Goal: Transaction & Acquisition: Purchase product/service

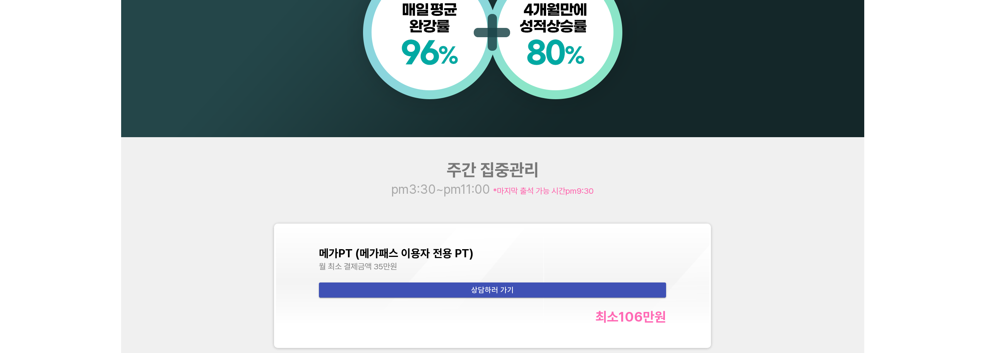
scroll to position [841, 0]
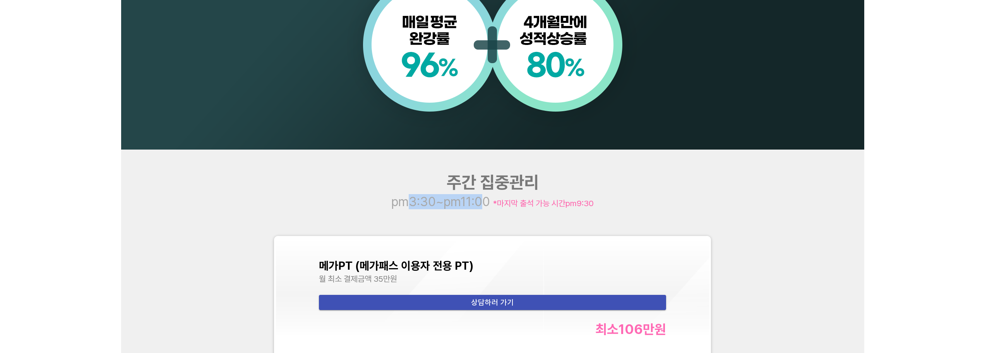
drag, startPoint x: 409, startPoint y: 207, endPoint x: 478, endPoint y: 220, distance: 70.1
click at [478, 209] on div "주간 집중관리 pm3:30~pm11:00 *마지막 출석 가능 시간 pm9:30 메가PT (메가패스 이용자 전용 PT) 월 최소 결제금액 35만…" at bounding box center [492, 323] width 743 height 349
click at [474, 233] on div "메가PT (메가패스 이용자 전용 PT) 월 최소 결제금액 35만원 상담하러 가기 최소 106만 원 [연장] 주간 고1/고2 영어PT 24주(약…" at bounding box center [493, 353] width 446 height 245
drag, startPoint x: 530, startPoint y: 203, endPoint x: 561, endPoint y: 207, distance: 32.0
click at [561, 207] on span "*마지막 출석 가능 시간 pm9:30" at bounding box center [543, 203] width 101 height 10
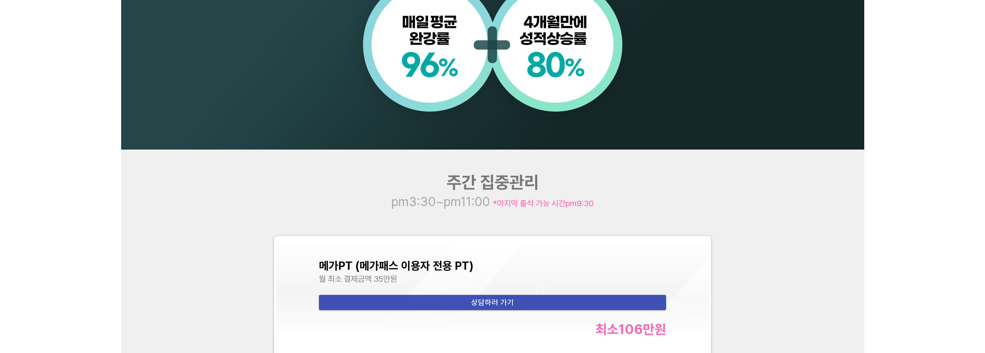
click at [561, 220] on div "주간 집중관리 pm3:30~pm11:00 *마지막 출석 가능 시간 pm9:30 메가PT (메가패스 이용자 전용 PT) 월 최소 결제금액 35만…" at bounding box center [492, 323] width 743 height 349
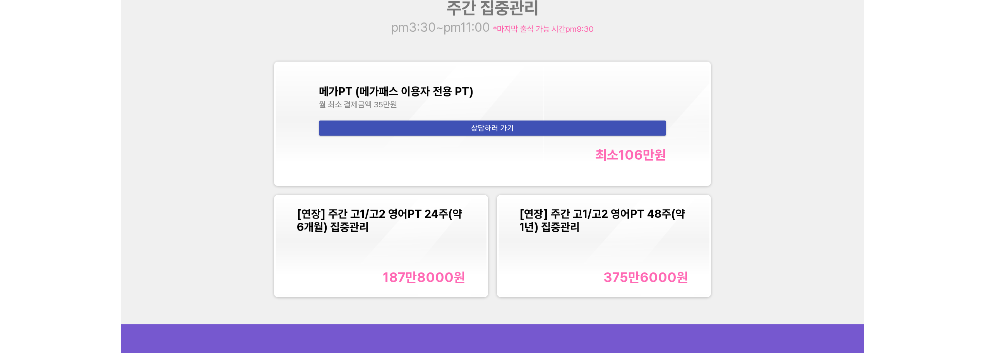
scroll to position [1006, 0]
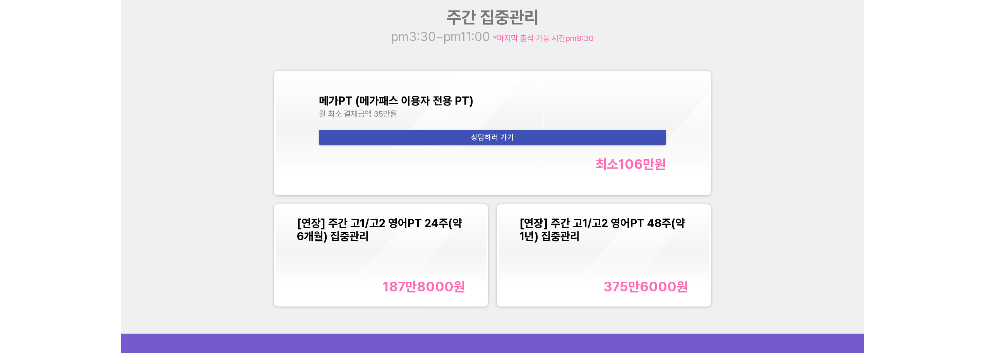
click at [390, 319] on div "주간 집중관리 pm3:30~pm11:00 *마지막 출석 가능 시간 pm9:30 메가PT (메가패스 이용자 전용 PT) 월 최소 결제금액 35만…" at bounding box center [492, 159] width 743 height 349
click at [225, 256] on div "주간 집중관리 pm3:30~pm11:00 *마지막 출석 가능 시간 pm9:30 메가PT (메가패스 이용자 전용 PT) 월 최소 결제금액 35만…" at bounding box center [492, 159] width 743 height 349
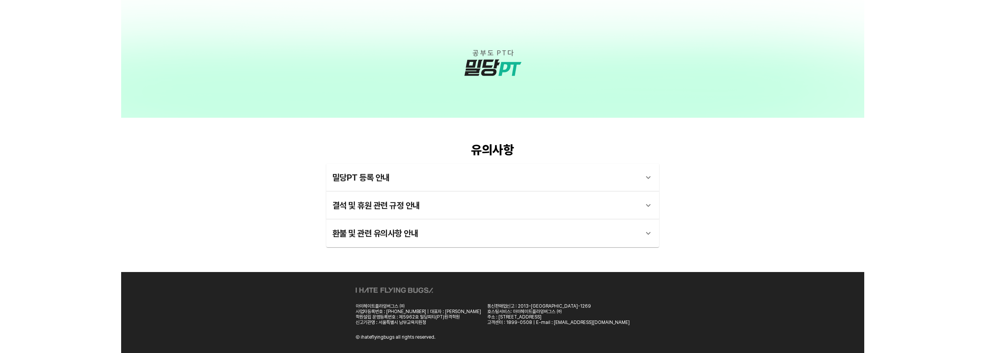
scroll to position [2273, 0]
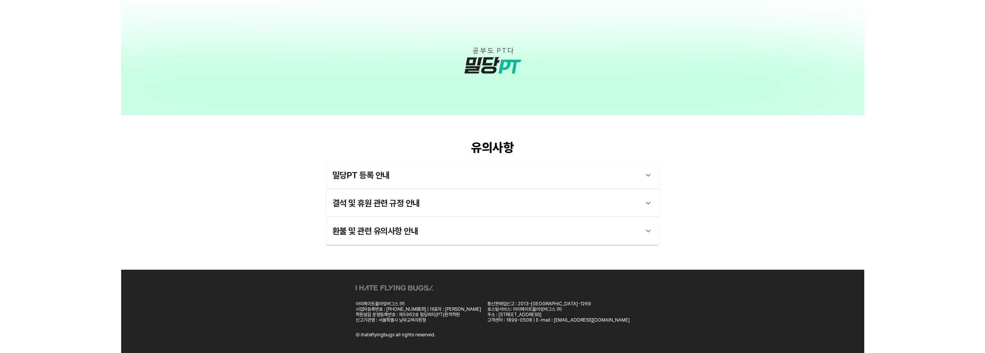
click at [387, 179] on div "밀당PT 등록 안내" at bounding box center [485, 175] width 306 height 19
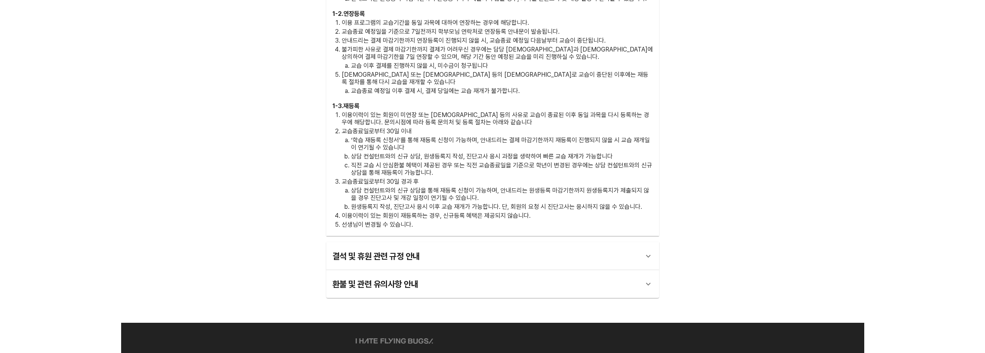
scroll to position [2587, 0]
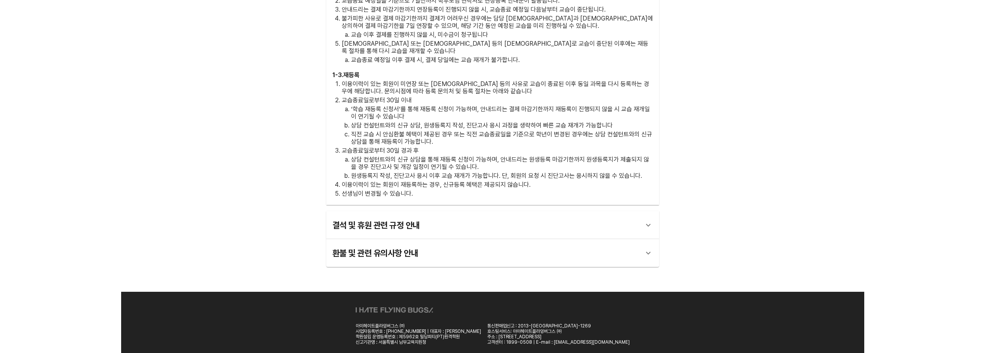
drag, startPoint x: 349, startPoint y: 205, endPoint x: 350, endPoint y: 211, distance: 5.3
click at [349, 216] on div "결석 및 휴원 관련 규정 안내" at bounding box center [485, 225] width 306 height 19
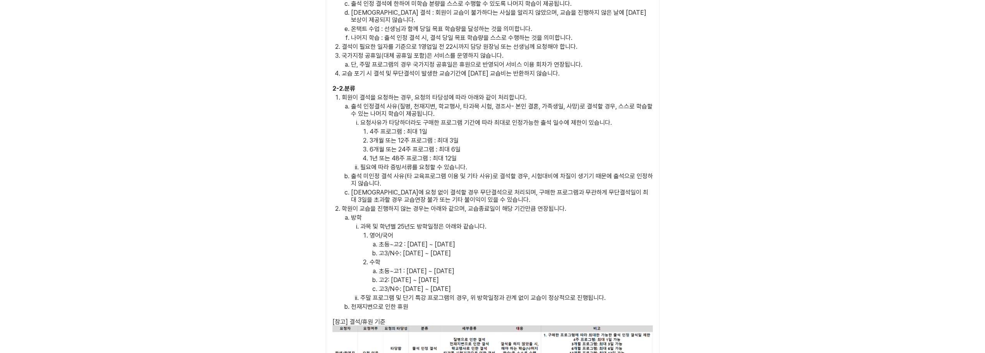
scroll to position [3052, 0]
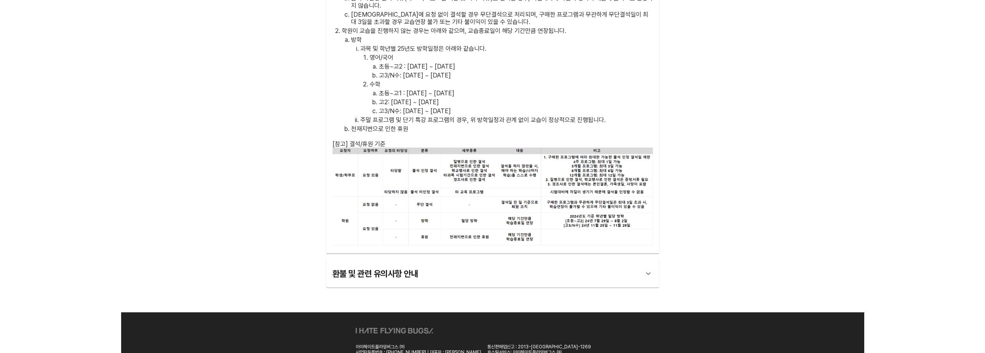
click at [358, 264] on div "환불 및 관련 유의사항 안내" at bounding box center [485, 273] width 306 height 19
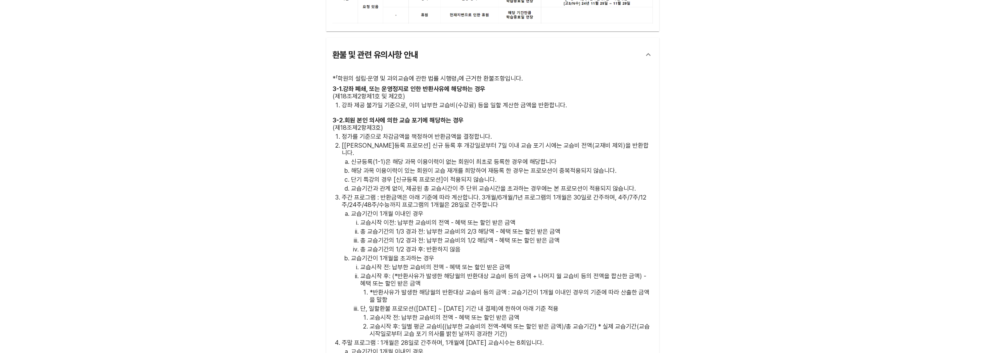
scroll to position [3284, 0]
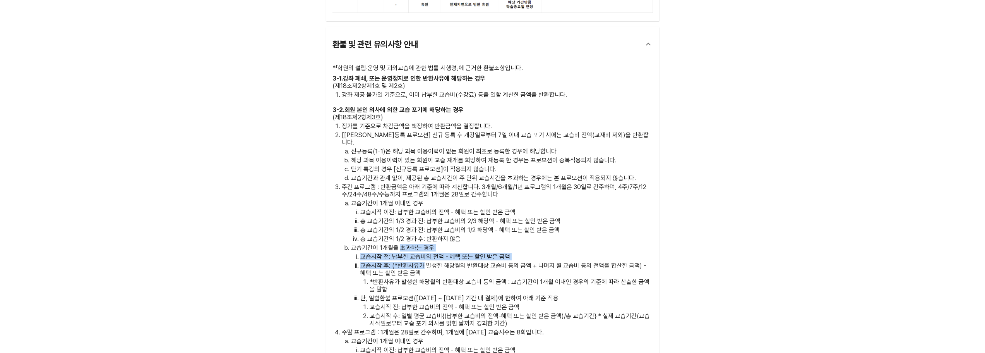
drag, startPoint x: 402, startPoint y: 210, endPoint x: 423, endPoint y: 231, distance: 30.1
click at [423, 244] on li "교습기간이 1개월을 초과하는 경우 교습시작 전: 납부한 교습비의 전액 - 혜택 또는 할인 받은 금액 교습시작 후: (*반환사유가 발생한 해당월…" at bounding box center [502, 285] width 302 height 83
click at [419, 278] on p "*반환사유가 발생한 해당월의 반환대상 교습비 등의 금액 : 교습기간이 1개월 이내인 경우의 기준에 따라 산출한 금액을 말함" at bounding box center [511, 285] width 283 height 15
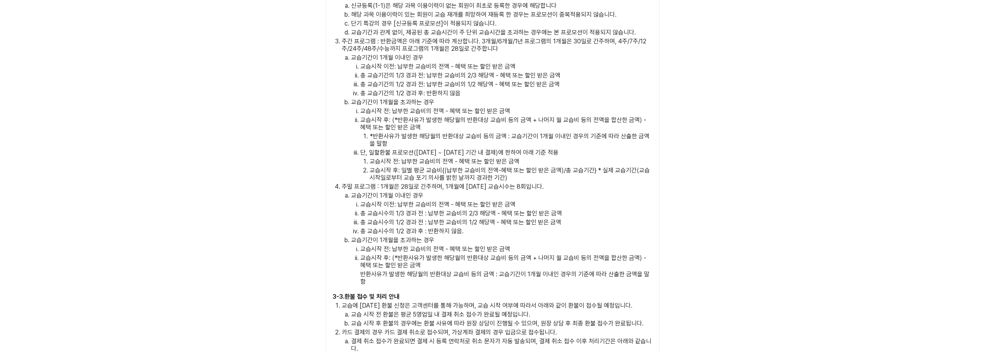
scroll to position [3516, 0]
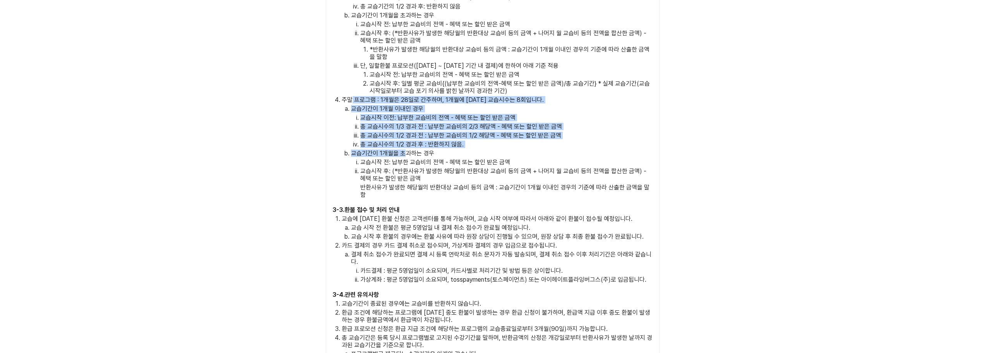
drag, startPoint x: 351, startPoint y: 63, endPoint x: 404, endPoint y: 123, distance: 79.5
click at [403, 122] on li "주말 프로그램 : 1개월은 28일로 간주하며, 1개월에 [DATE] 교습시수는 8회입니다. 교습기간이 1개월 이내인 경우 교습시작 이전: 납부…" at bounding box center [497, 147] width 311 height 102
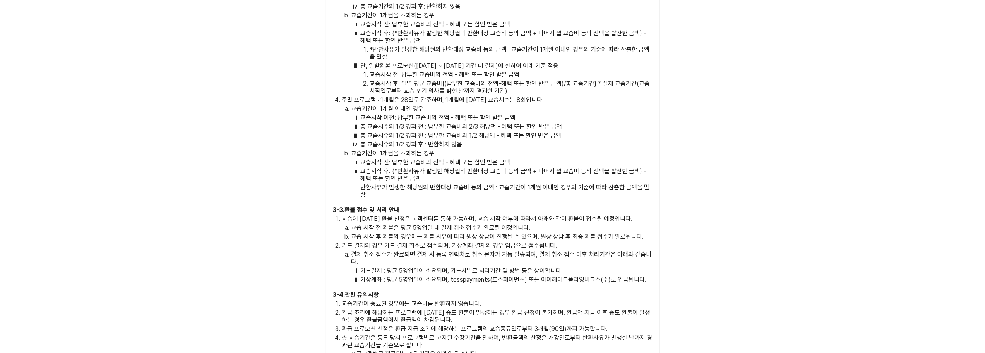
click at [367, 156] on div "3 - 1 . 강좌 폐쇄, 또는 운영정지로 인한 반환사유에 해당하는 경우 (제18조제2항제1호 및 제2호) 강좌 제공 불가일 기준으로, 이미 …" at bounding box center [492, 252] width 320 height 818
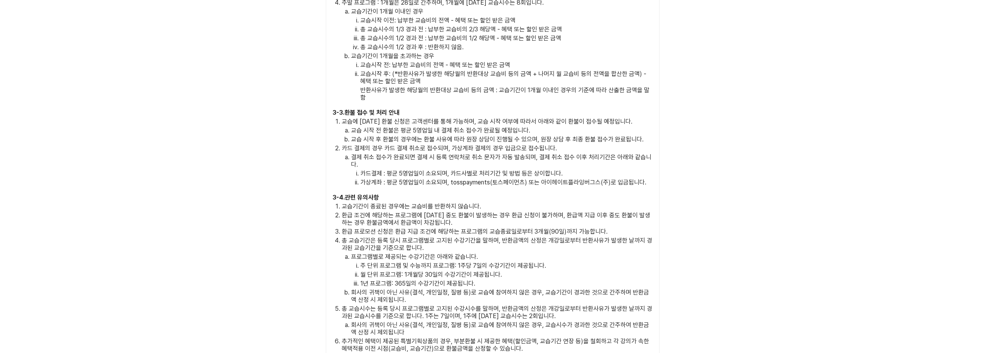
scroll to position [3632, 0]
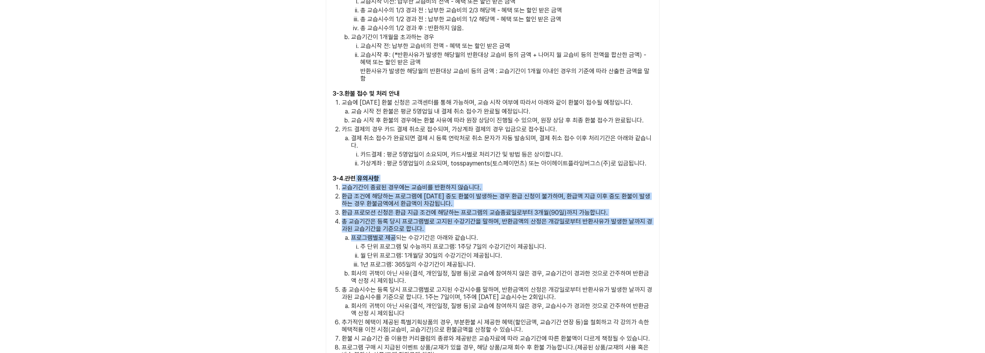
drag, startPoint x: 356, startPoint y: 132, endPoint x: 398, endPoint y: 214, distance: 92.1
click at [396, 194] on div "3 - 4 . 관련 유의사항 교습기간이 종료된 경우에는 교습비를 반환하지 않습니다. 환급 조건에 해당하는 프로그램에 [DATE] 중도 환불이 …" at bounding box center [492, 284] width 320 height 219
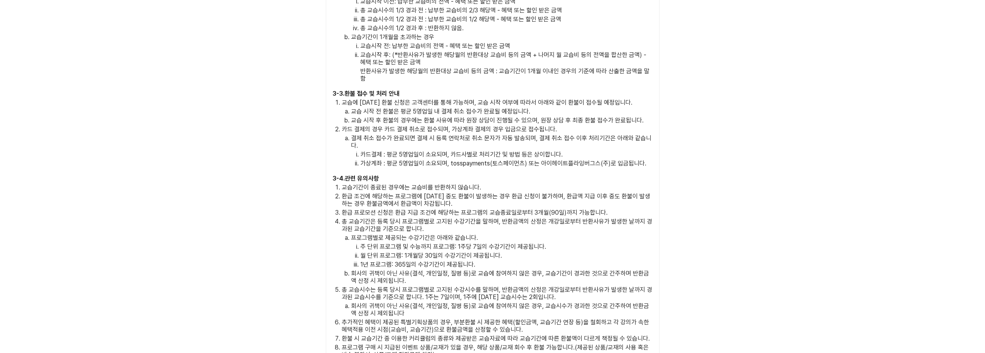
click at [399, 260] on p "1년 프로그램: 365일의 수강기간이 제공됩니다." at bounding box center [506, 263] width 293 height 7
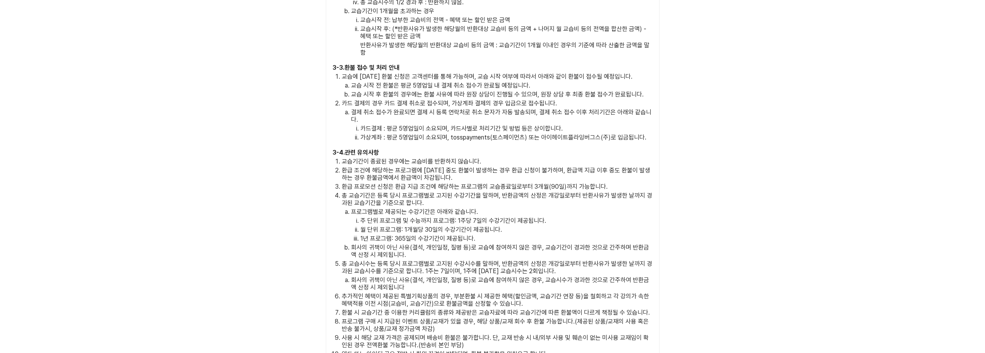
scroll to position [3662, 0]
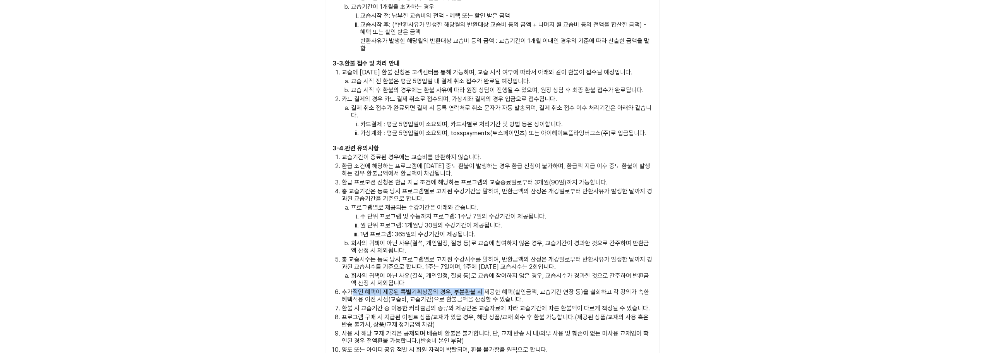
drag, startPoint x: 351, startPoint y: 246, endPoint x: 483, endPoint y: 245, distance: 131.6
click at [483, 288] on p "추가적인 혜택이 제공된 특별기획상품의 경우, 부분환불 시 제공한 혜택(할인금액, 교습기간 연장 등)을 철회하고 각 강의가 속한 혜택적용 이전 …" at bounding box center [497, 295] width 311 height 15
click at [447, 269] on ol "교습기간이 종료된 경우에는 교습비를 반환하지 않습니다. 환급 조건에 해당하는 프로그램에 [DATE] 중도 환불이 발생하는 경우 환급 신청이 불…" at bounding box center [492, 257] width 320 height 209
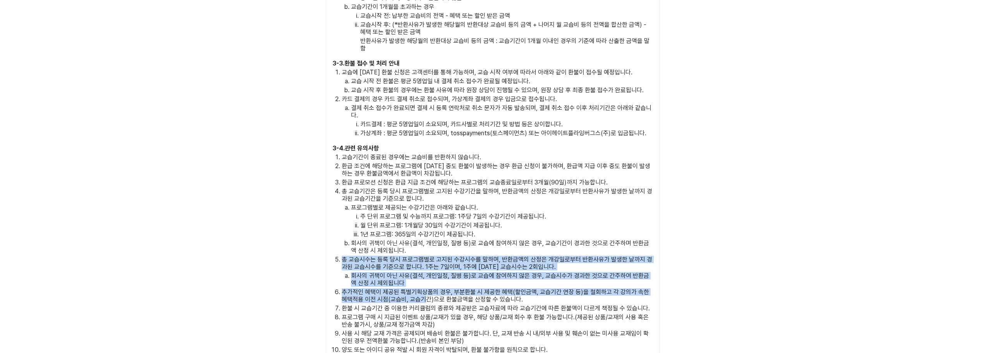
drag, startPoint x: 344, startPoint y: 213, endPoint x: 419, endPoint y: 272, distance: 95.7
click at [420, 259] on ol "교습기간이 종료된 경우에는 교습비를 반환하지 않습니다. 환급 조건에 해당하는 프로그램에 [DATE] 중도 환불이 발생하는 경우 환급 신청이 불…" at bounding box center [492, 257] width 320 height 209
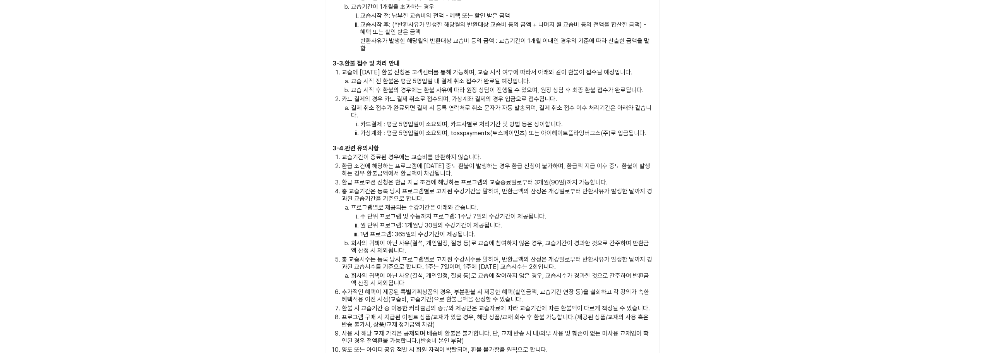
click at [417, 313] on p "프로그램 구매 시 지급된 이벤트 상품/교재가 있을 경우, 해당 상품/교재 회수 후 환불 가능합니다.(제공된 상품/교재의 사용 혹은 반송 불가시…" at bounding box center [497, 320] width 311 height 15
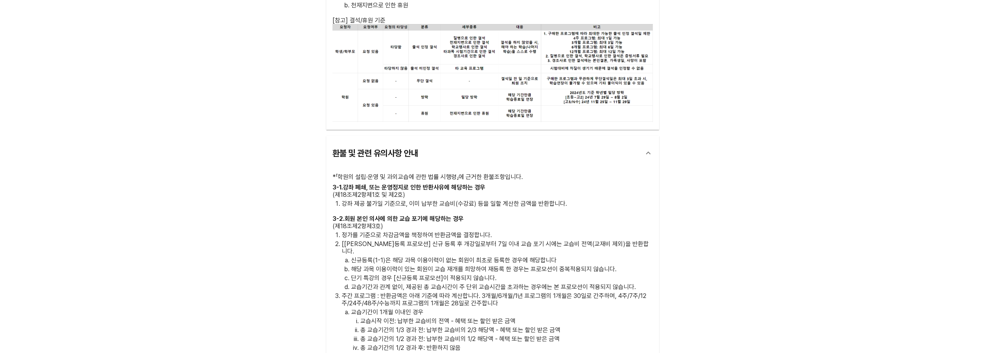
scroll to position [3198, 0]
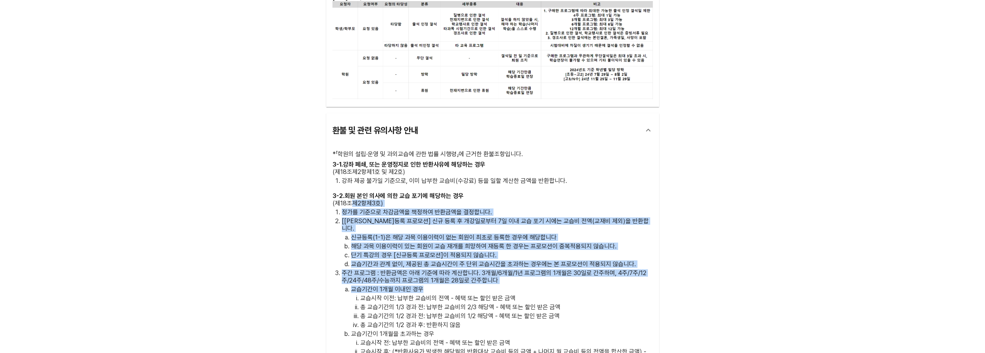
drag, startPoint x: 352, startPoint y: 170, endPoint x: 420, endPoint y: 262, distance: 114.3
click at [421, 252] on div "3 - 2 . [DEMOGRAPHIC_DATA] 본인 의사에 의한 교습 포기에 해당하는 경우 (제18조제2항제3호) 정가를 기준으로 차감금액을…" at bounding box center [492, 355] width 320 height 326
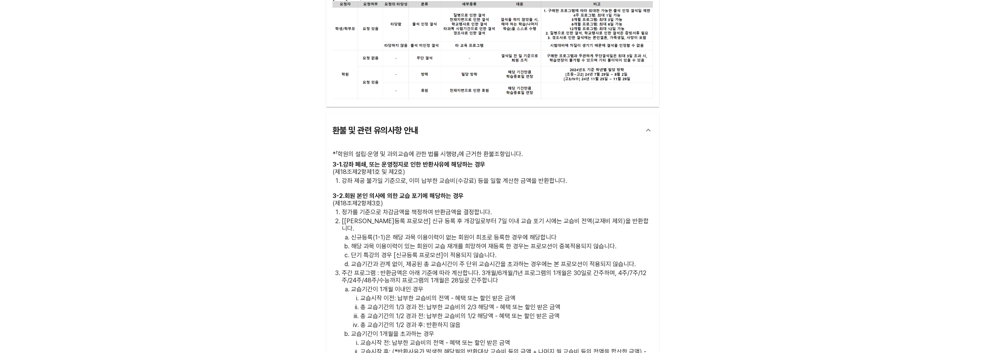
click at [402, 312] on p "총 교습기간의 1/2 경과 전: 납부한 교습비의 1/2 해당액 - 혜택 또는 할인 받은 금액" at bounding box center [506, 315] width 293 height 7
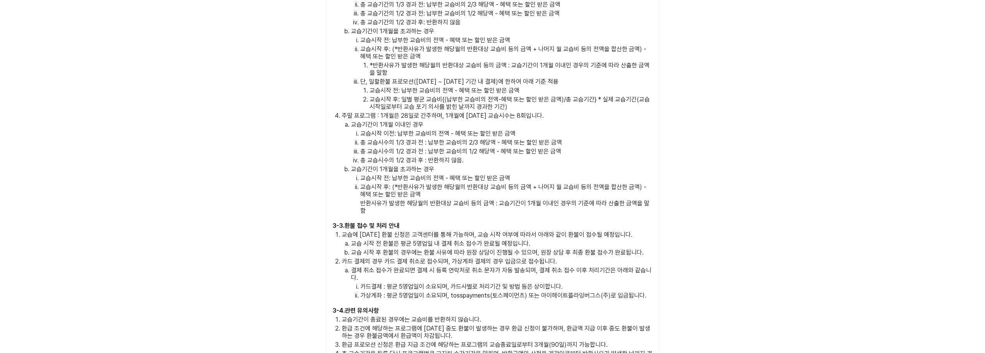
scroll to position [3507, 0]
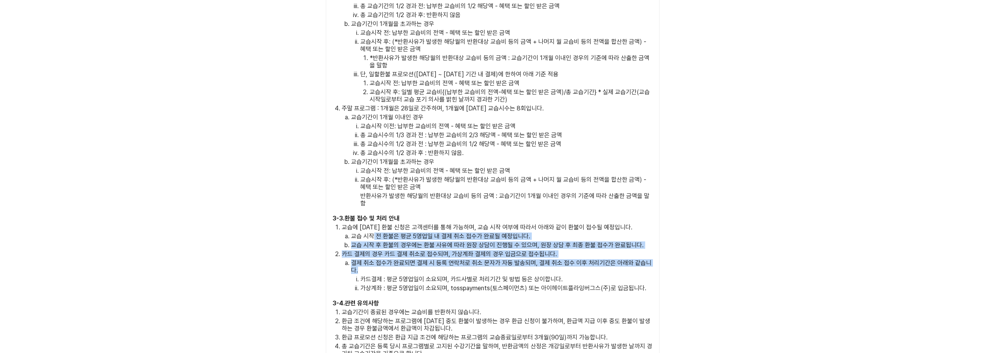
drag, startPoint x: 374, startPoint y: 190, endPoint x: 385, endPoint y: 230, distance: 41.3
click at [385, 225] on ol "교습에 [DATE] 환불 신청은 고객센터를 통해 가능하며, 교습 시작 여부에 따라서 아래와 같이 환불이 접수될 예정입니다. 교습 시작 전 환불…" at bounding box center [492, 257] width 320 height 68
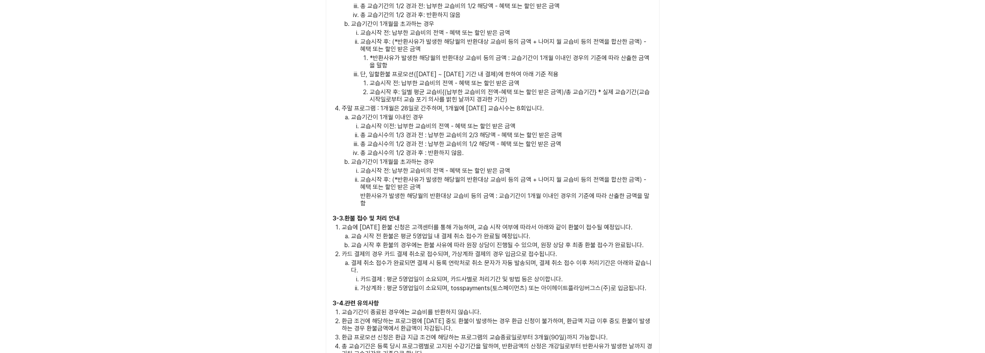
click at [385, 275] on ol "카드결제 : 평균 5영업일이 소요되며, 카드사별로 처리기간 및 방법 등은 상이합니다. 가상계좌 : 평균 5영업일이 소요되며, tosspayme…" at bounding box center [502, 283] width 302 height 16
drag, startPoint x: 390, startPoint y: 209, endPoint x: 435, endPoint y: 216, distance: 45.8
click at [435, 250] on li "카드 결제의 경우 카드 결제 취소로 접수되며, 가상계좌 결제의 경우 입금으로 접수됩니다. 결제 취소 접수가 완료되면 결제 시 등록 연락처로 취…" at bounding box center [497, 270] width 311 height 41
click at [435, 275] on p "카드결제 : 평균 5영업일이 소요되며, 카드사별로 처리기간 및 방법 등은 상이합니다." at bounding box center [506, 278] width 293 height 7
drag, startPoint x: 454, startPoint y: 207, endPoint x: 506, endPoint y: 215, distance: 52.9
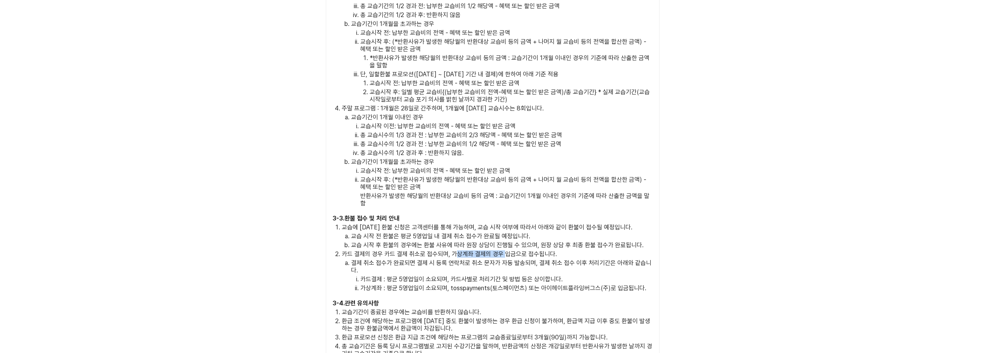
click at [506, 250] on p "카드 결제의 경우 카드 결제 취소로 접수되며, 가상계좌 결제의 경우 입금으로 접수됩니다." at bounding box center [497, 253] width 311 height 7
click at [498, 275] on p "카드결제 : 평균 5영업일이 소요되며, 카드사별로 처리기간 및 방법 등은 상이합니다." at bounding box center [506, 278] width 293 height 7
drag, startPoint x: 360, startPoint y: 218, endPoint x: 639, endPoint y: 221, distance: 279.0
click at [639, 259] on p "결제 취소 접수가 완료되면 결제 시 등록 연락처로 취소 문자가 자동 발송되며, 결제 취소 접수 이후 처리기간은 아래와 같습니다." at bounding box center [502, 266] width 302 height 15
drag, startPoint x: 358, startPoint y: 231, endPoint x: 392, endPoint y: 230, distance: 34.1
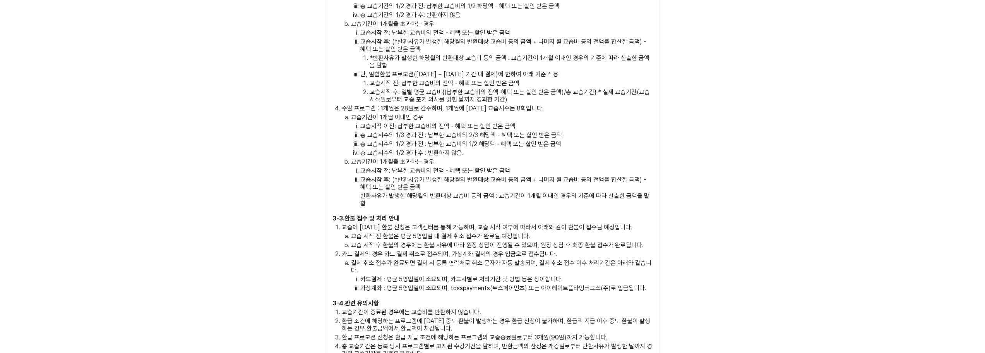
click at [392, 259] on li "결제 취소 접수가 완료되면 결제 시 등록 연락처로 취소 문자가 자동 발송되며, 결제 취소 접수 이후 처리기간은 아래와 같습니다. 카드결제 : …" at bounding box center [502, 275] width 302 height 33
click at [395, 275] on p "카드결제 : 평균 5영업일이 소요되며, 카드사별로 처리기간 및 방법 등은 상이합니다." at bounding box center [506, 278] width 293 height 7
drag, startPoint x: 397, startPoint y: 234, endPoint x: 487, endPoint y: 241, distance: 90.1
click at [551, 275] on p "카드결제 : 평균 5영업일이 소요되며, 카드사별로 처리기간 및 방법 등은 상이합니다." at bounding box center [506, 278] width 293 height 7
click at [397, 284] on p "가상계좌 : 평균 5영업일이 소요되며, tosspayments(토스페이먼츠) 또는 아이헤이트플라잉버그스(주)로 입금됩니다." at bounding box center [506, 287] width 293 height 7
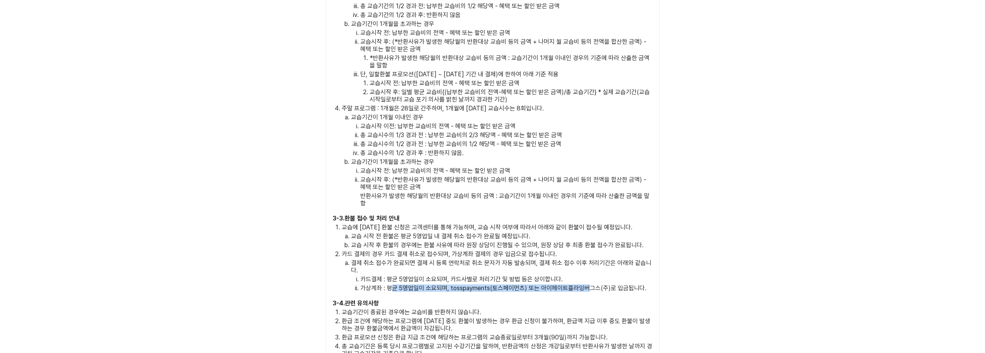
drag, startPoint x: 391, startPoint y: 242, endPoint x: 525, endPoint y: 255, distance: 134.9
click at [587, 252] on div "3 - 1 . 강좌 폐쇄, 또는 운영정지로 인한 반환사유에 해당하는 경우 (제18조제2항제1호 및 제2호) 강좌 제공 불가일 기준으로, 이미 …" at bounding box center [492, 260] width 320 height 818
drag, startPoint x: 416, startPoint y: 260, endPoint x: 381, endPoint y: 259, distance: 34.9
click at [415, 299] on h3 "3 - 4 . 관련 유의사항" at bounding box center [492, 302] width 320 height 7
click at [354, 308] on p "교습기간이 종료된 경우에는 교습비를 반환하지 않습니다." at bounding box center [497, 311] width 311 height 7
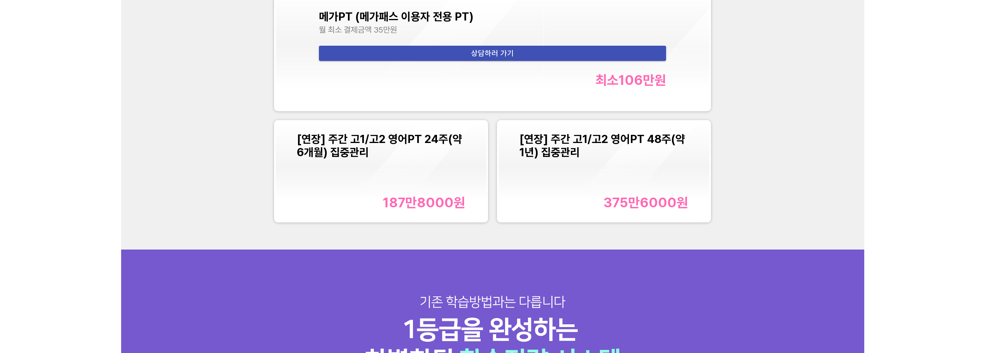
scroll to position [1108, 0]
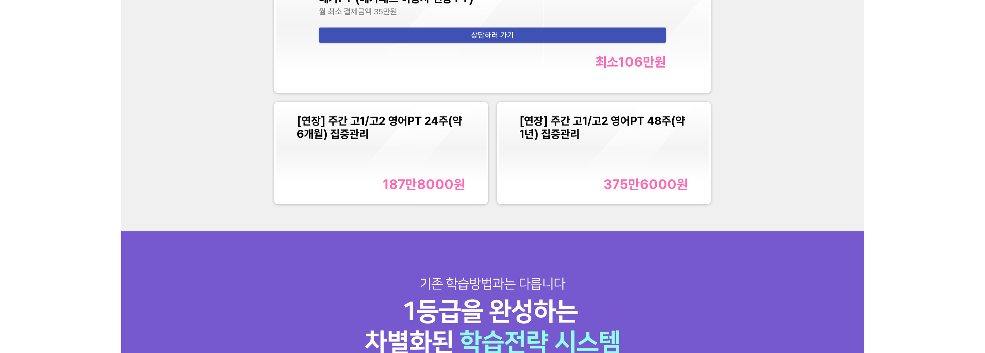
click at [368, 149] on div "[연장] 주간 고1/고2 영어PT 24주(약 6개월) 집중관리 187만8000 원" at bounding box center [381, 153] width 169 height 78
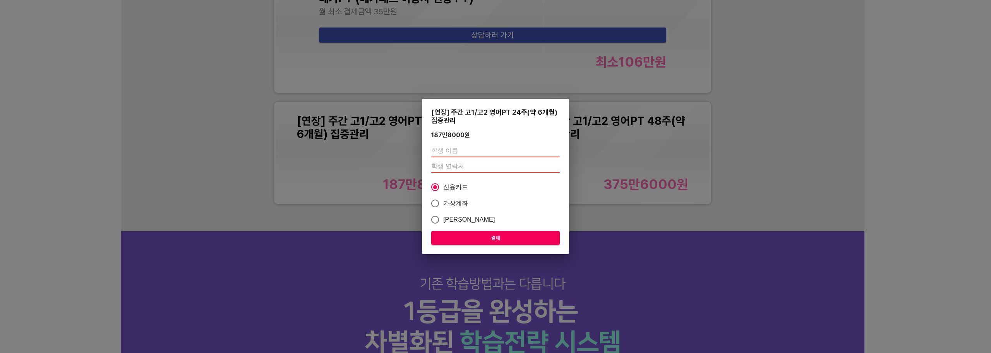
click at [628, 218] on div "[연장] 주간 고1/고2 영어PT 24주(약 6개월) 집중관리 187만8000 원 신용카드 가상계좌 카카오페이 결제" at bounding box center [495, 176] width 991 height 353
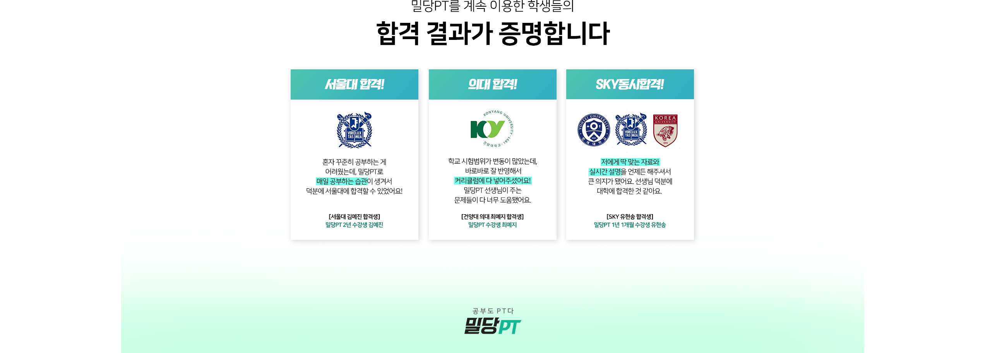
scroll to position [2012, 0]
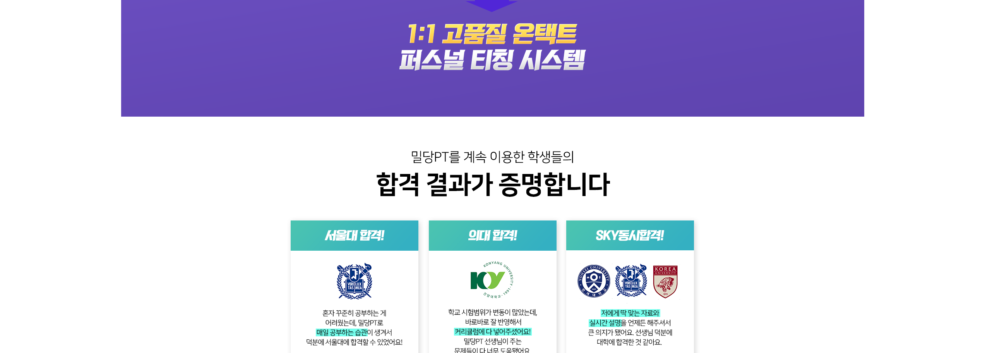
scroll to position [1857, 0]
